Goal: Task Accomplishment & Management: Use online tool/utility

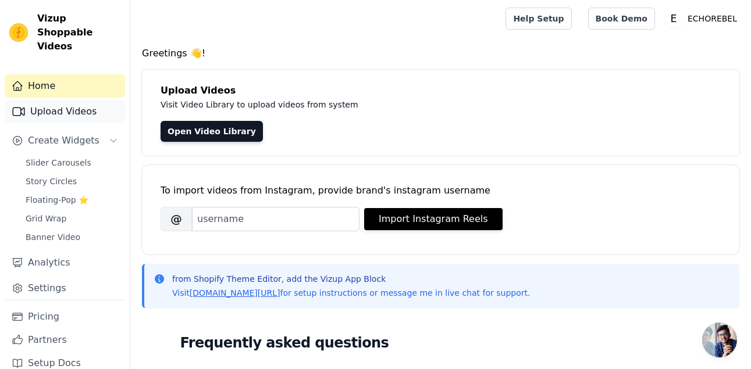
click at [72, 100] on link "Upload Videos" at bounding box center [65, 111] width 120 height 23
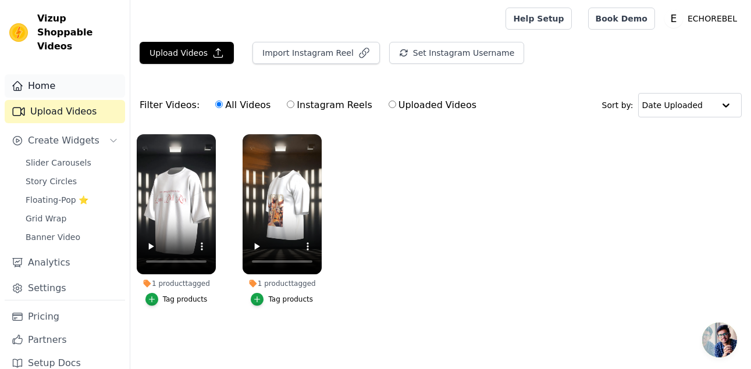
drag, startPoint x: 91, startPoint y: 117, endPoint x: 86, endPoint y: 65, distance: 52.0
click at [86, 74] on div "Home Upload Videos Create Widgets Slider Carousels Story Circles Floating-Pop ⭐…" at bounding box center [65, 187] width 120 height 226
click at [86, 74] on link "Home" at bounding box center [65, 85] width 120 height 23
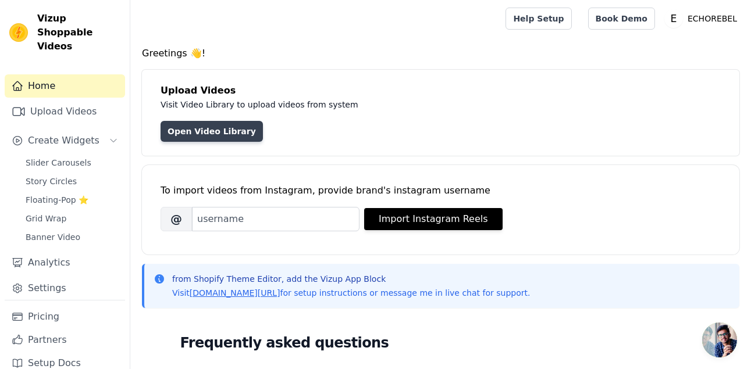
click at [217, 133] on link "Open Video Library" at bounding box center [211, 131] width 102 height 21
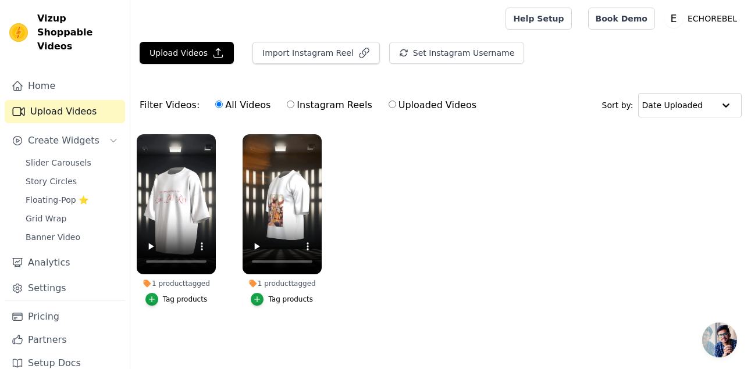
click at [172, 298] on div "Tag products" at bounding box center [185, 299] width 45 height 9
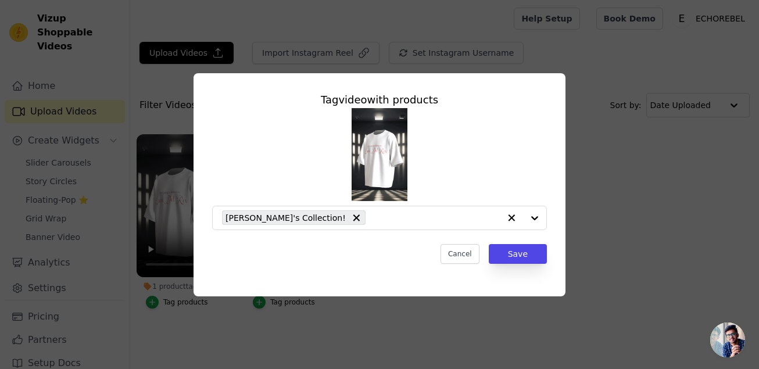
click at [615, 167] on div "Tag video with products LANA's Collection! Cancel Save" at bounding box center [380, 185] width 722 height 260
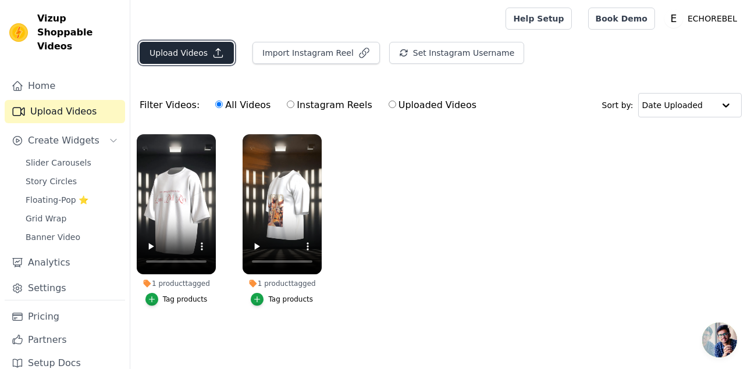
click at [188, 55] on button "Upload Videos" at bounding box center [187, 53] width 94 height 22
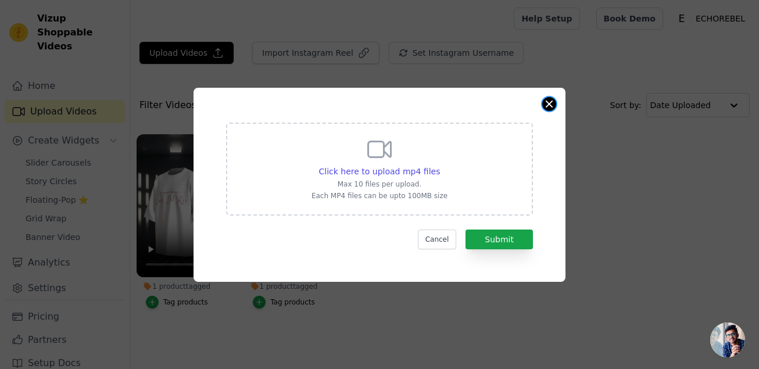
click at [549, 103] on button "Close modal" at bounding box center [549, 104] width 14 height 14
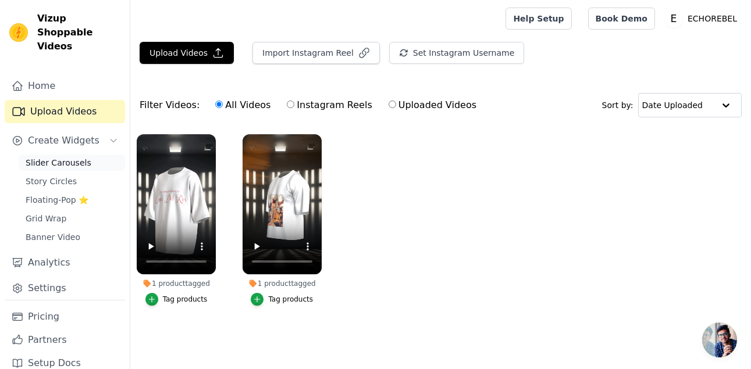
click at [49, 157] on span "Slider Carousels" at bounding box center [59, 163] width 66 height 12
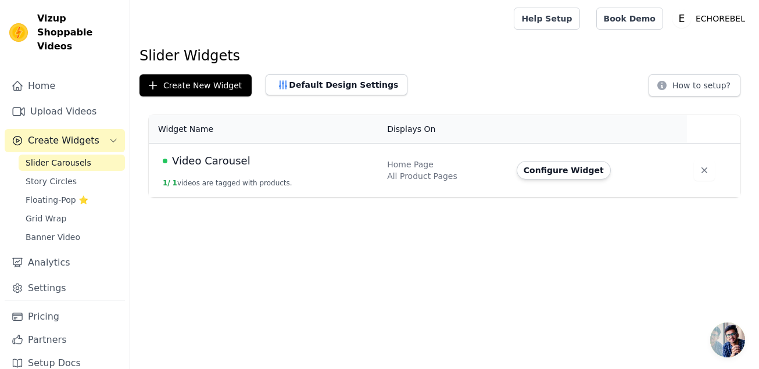
click at [434, 177] on div "All Product Pages" at bounding box center [445, 176] width 116 height 12
click at [541, 173] on button "Configure Widget" at bounding box center [564, 170] width 94 height 19
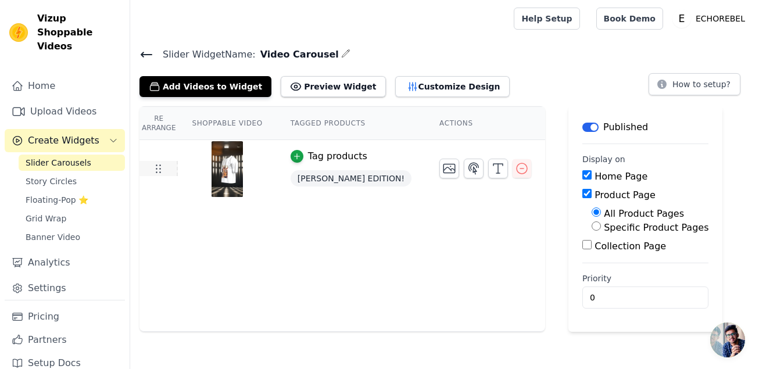
click at [162, 163] on icon at bounding box center [158, 169] width 14 height 14
click at [160, 176] on tr "Tag products THE WEEKND EDITION!" at bounding box center [343, 169] width 406 height 59
click at [61, 173] on link "Story Circles" at bounding box center [72, 181] width 106 height 16
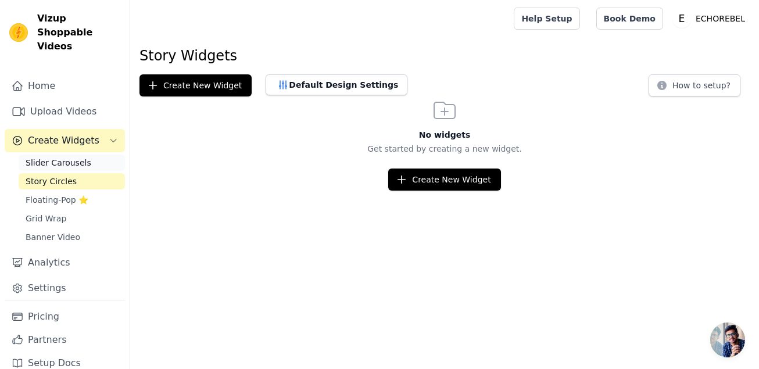
click at [61, 157] on span "Slider Carousels" at bounding box center [59, 163] width 66 height 12
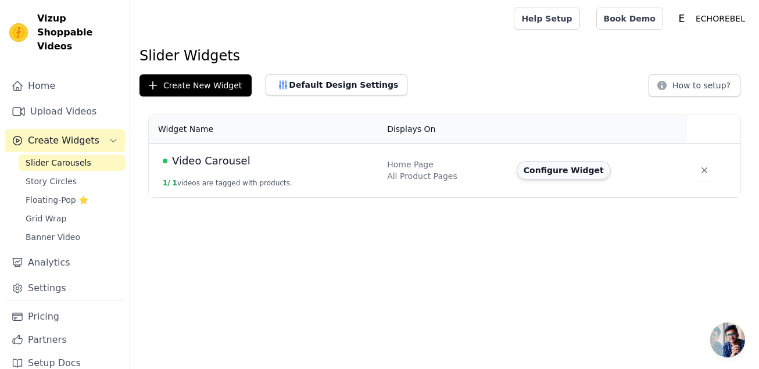
click at [561, 167] on button "Configure Widget" at bounding box center [564, 170] width 94 height 19
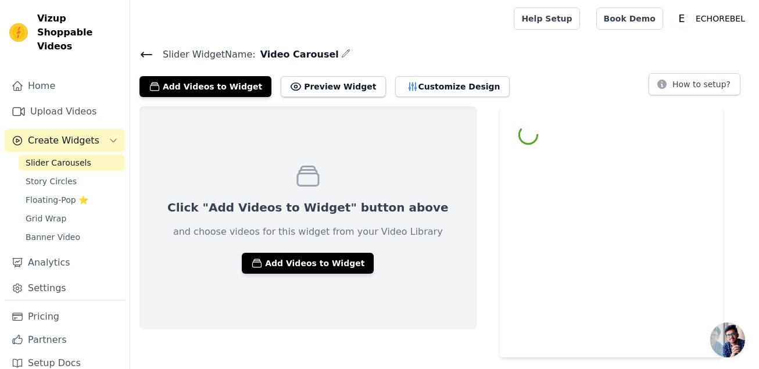
click at [561, 167] on html "Vizup Shoppable Videos Home Upload Videos Create Widgets Slider Carousels Story…" at bounding box center [379, 179] width 759 height 358
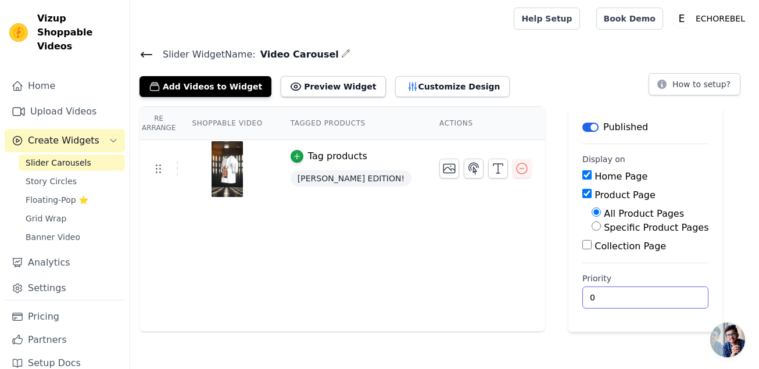
click at [583, 287] on input "0" at bounding box center [646, 298] width 126 height 22
click at [341, 56] on icon "button" at bounding box center [345, 53] width 9 height 9
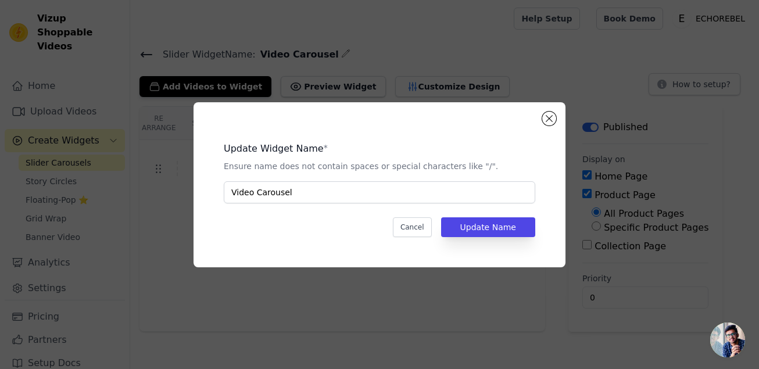
click at [556, 120] on div "Update Widget Name * Ensure name does not contain spaces or special characters …" at bounding box center [380, 184] width 372 height 165
click at [552, 115] on button "Close modal" at bounding box center [549, 119] width 14 height 14
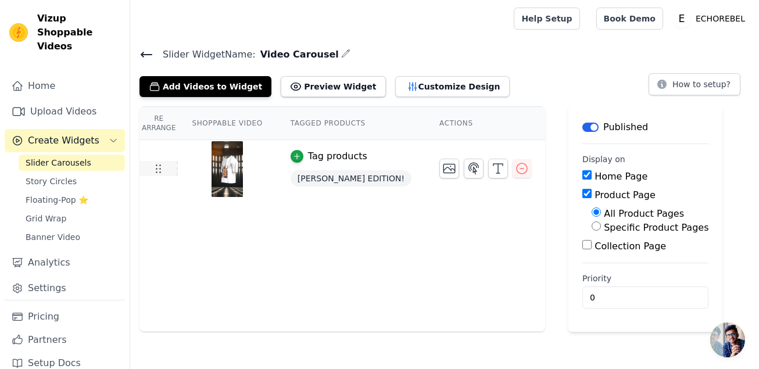
click at [155, 168] on icon at bounding box center [158, 169] width 14 height 14
click at [165, 172] on td at bounding box center [159, 168] width 38 height 15
click at [69, 101] on link "Upload Videos" at bounding box center [65, 111] width 120 height 23
